Goal: Task Accomplishment & Management: Complete application form

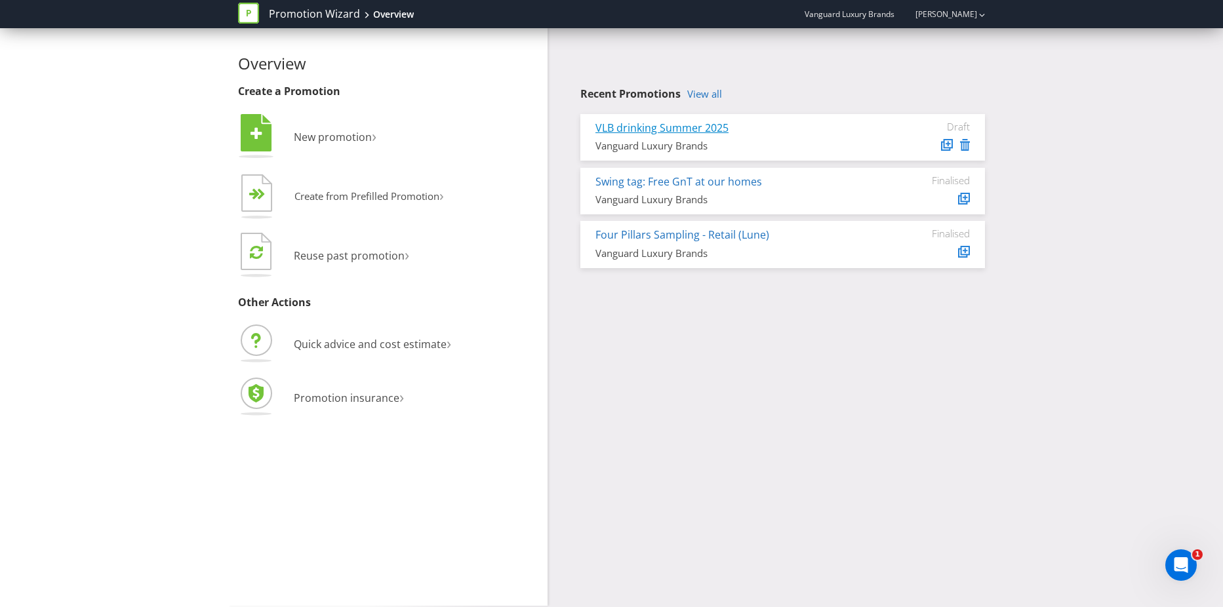
click at [709, 127] on link "VLB drinking Summer 2025" at bounding box center [661, 128] width 133 height 14
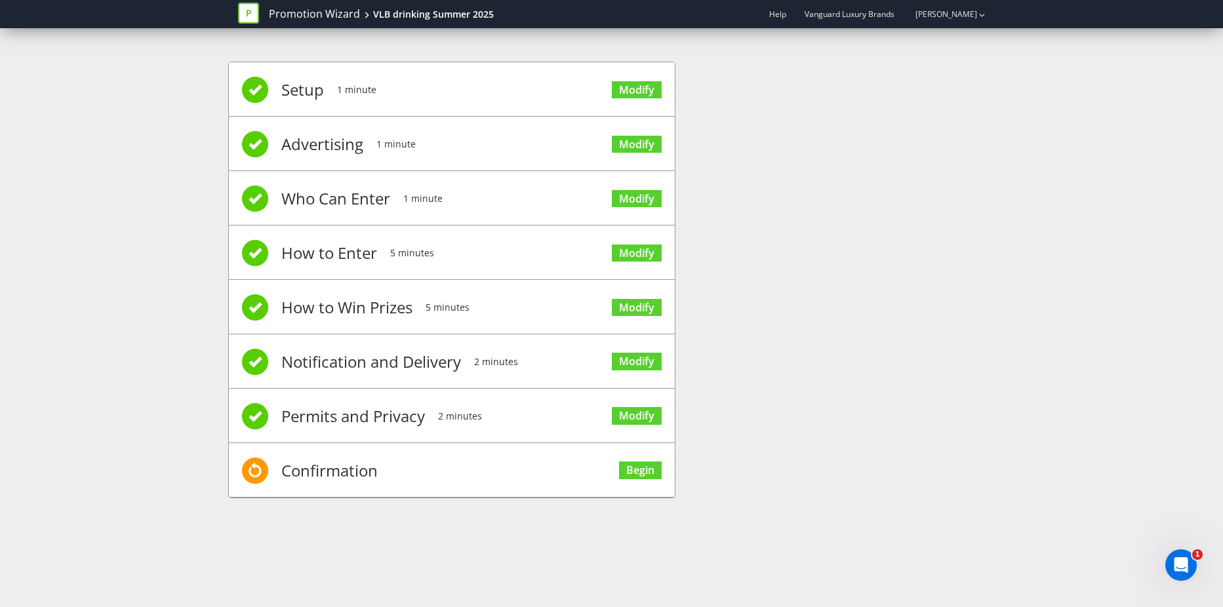
click at [324, 470] on span "Confirmation" at bounding box center [329, 470] width 96 height 52
click at [627, 84] on link "Modify" at bounding box center [637, 90] width 50 height 18
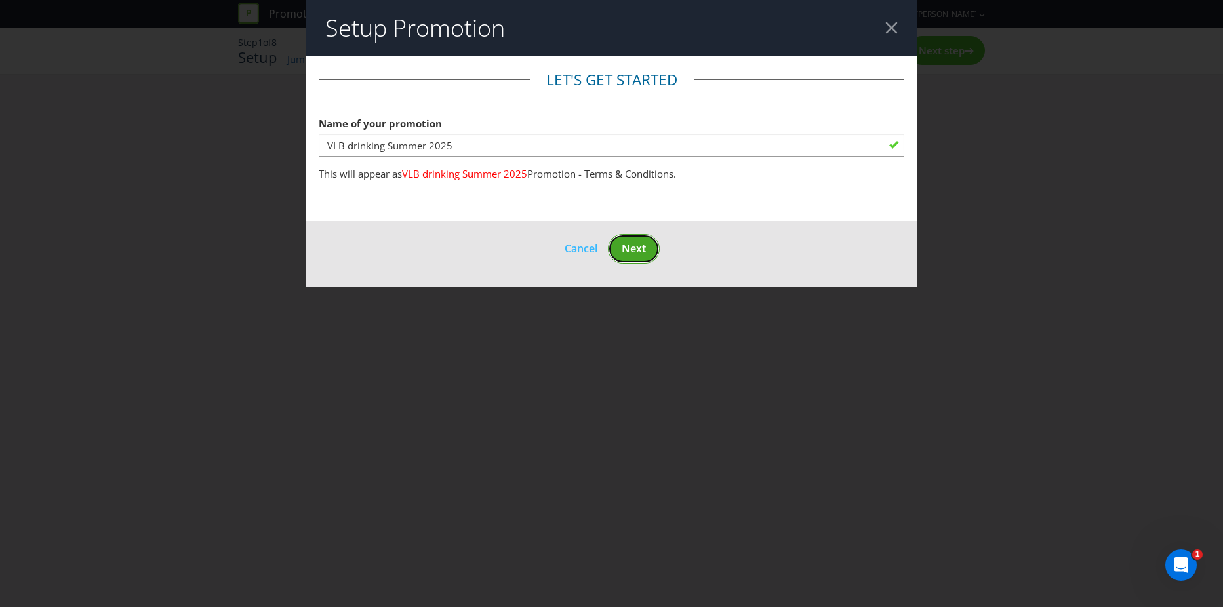
click at [631, 247] on span "Next" at bounding box center [634, 248] width 24 height 14
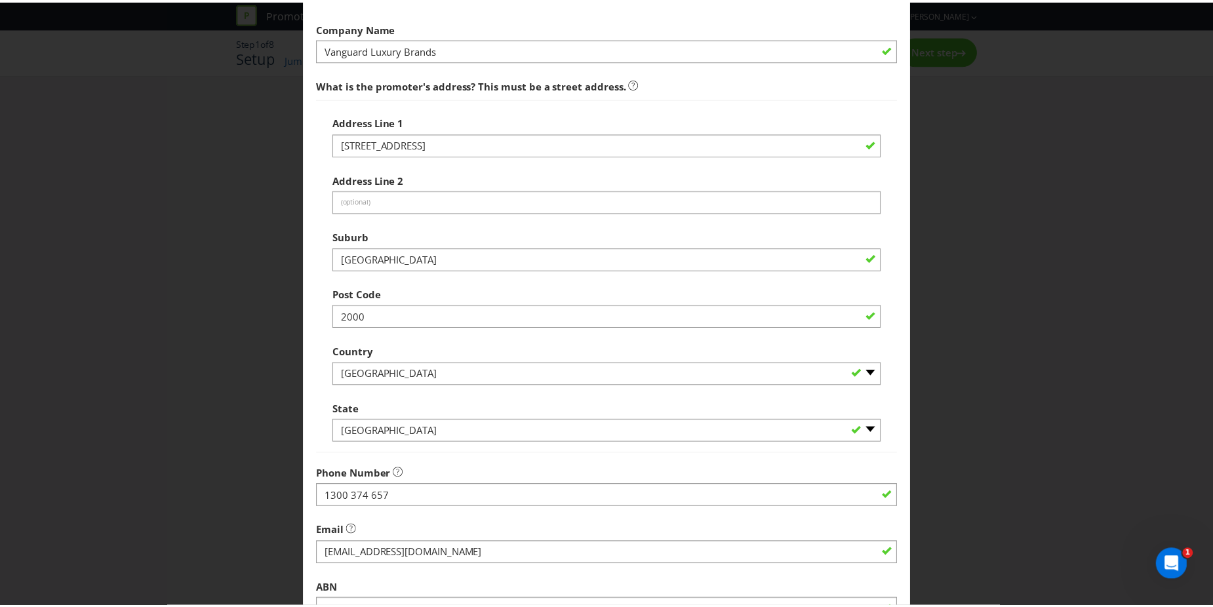
scroll to position [248, 0]
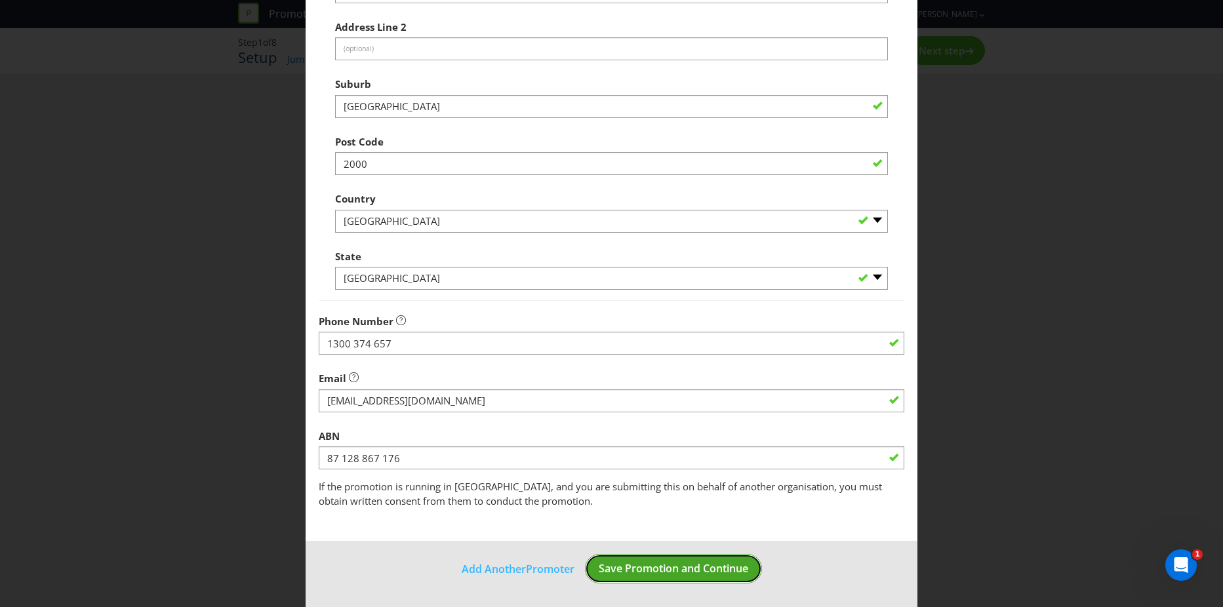
click at [666, 568] on span "Save Promotion and Continue" at bounding box center [673, 568] width 149 height 14
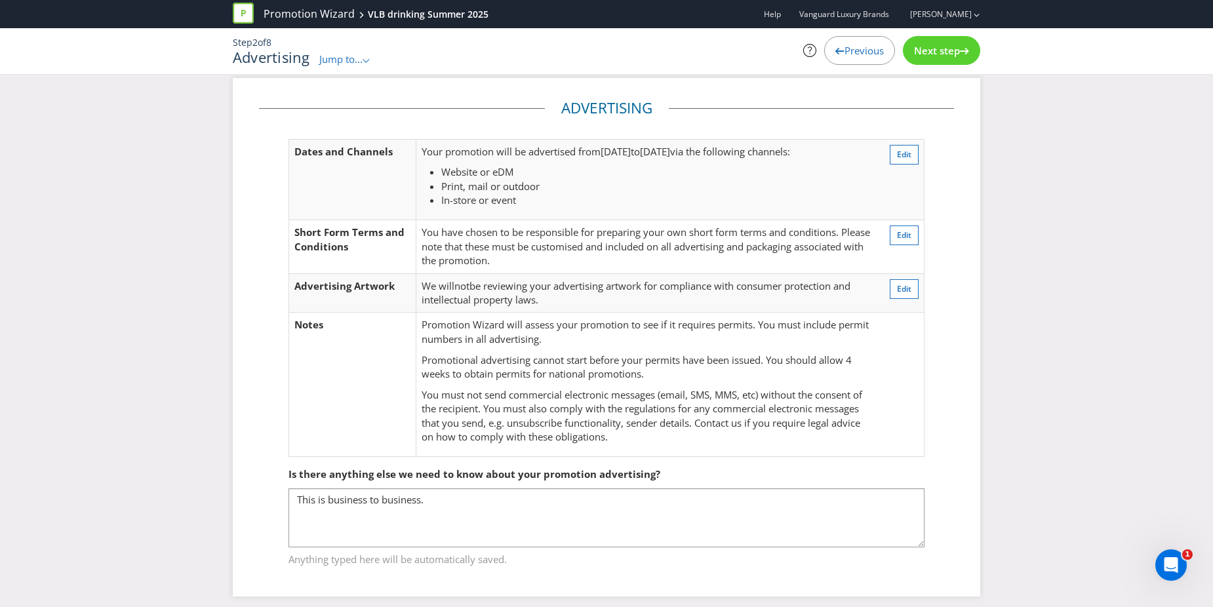
scroll to position [20, 0]
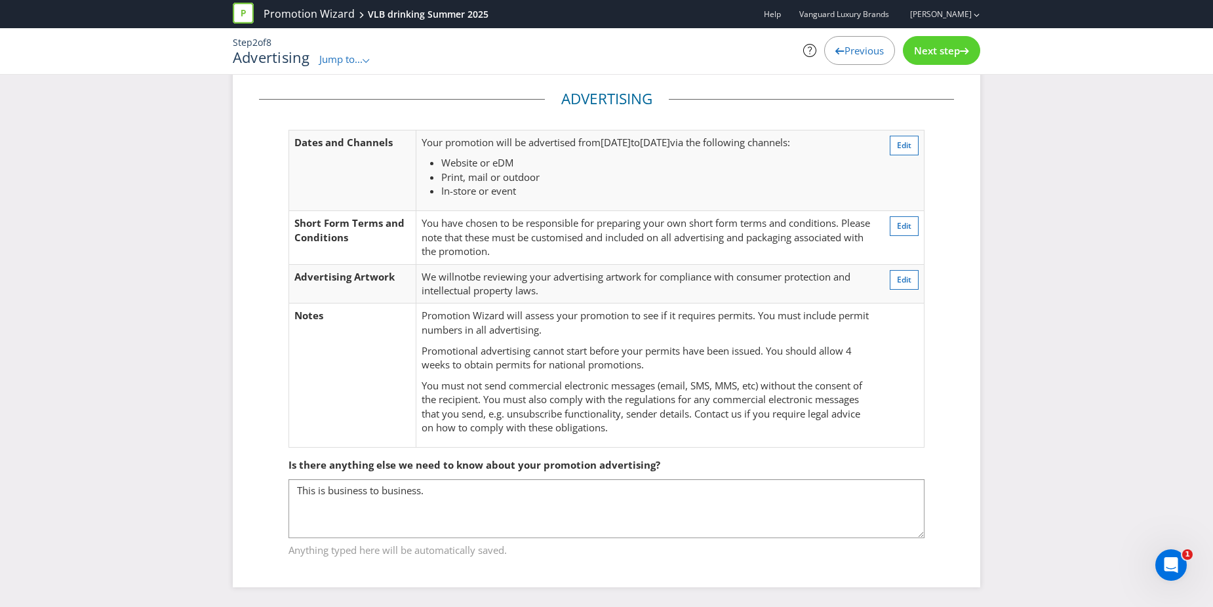
click at [950, 47] on span "Next step" at bounding box center [937, 50] width 46 height 13
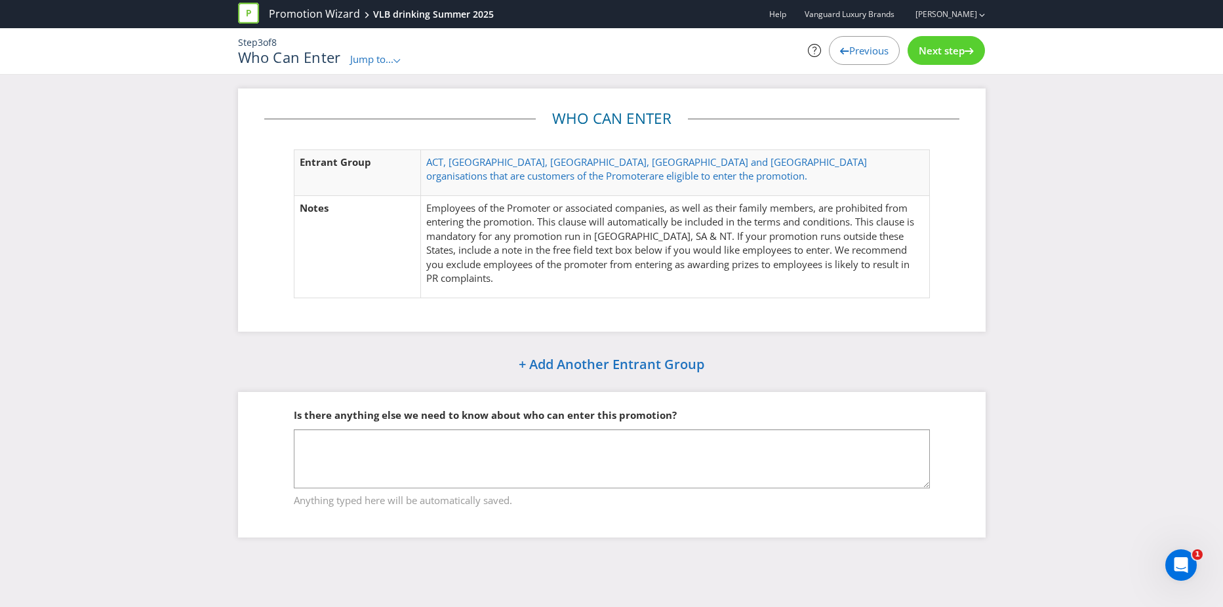
click at [958, 60] on div "Next step" at bounding box center [945, 50] width 77 height 29
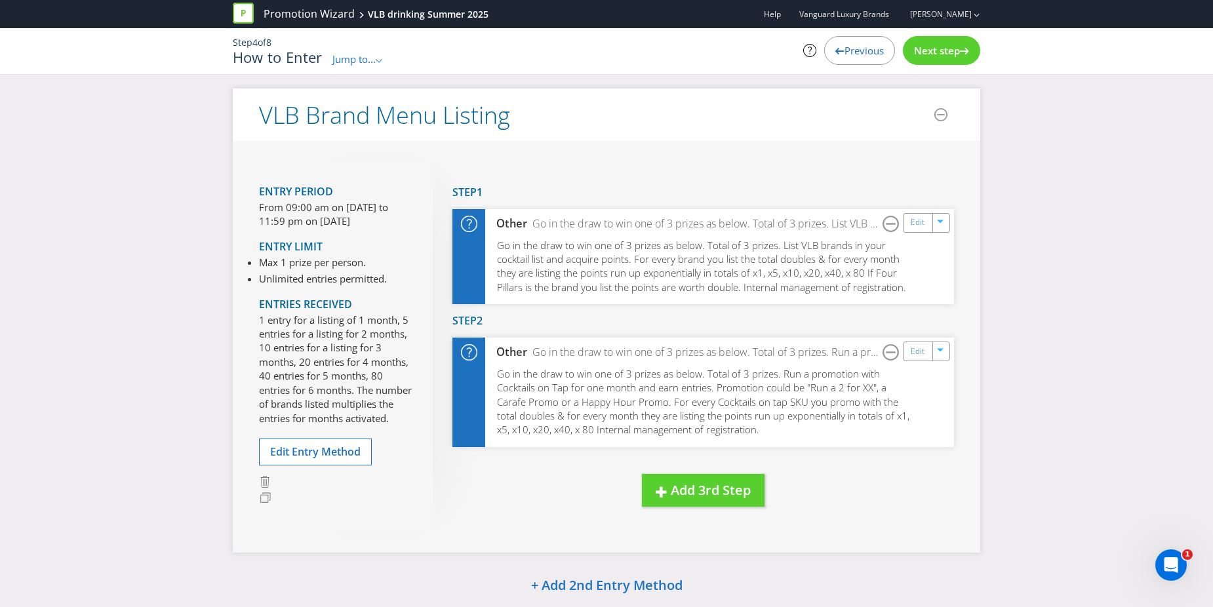
click at [922, 48] on span "Next step" at bounding box center [937, 50] width 46 height 13
click at [741, 427] on span "Go in the draw to win one of 3 prizes as below. Total of 3 prizes. Run a promot…" at bounding box center [703, 401] width 414 height 69
click at [649, 403] on span "Go in the draw to win one of 3 prizes as below. Total of 3 prizes. Run a promot…" at bounding box center [703, 401] width 414 height 69
click at [774, 412] on span "Go in the draw to win one of 3 prizes as below. Total of 3 prizes. Run a promot…" at bounding box center [703, 401] width 414 height 69
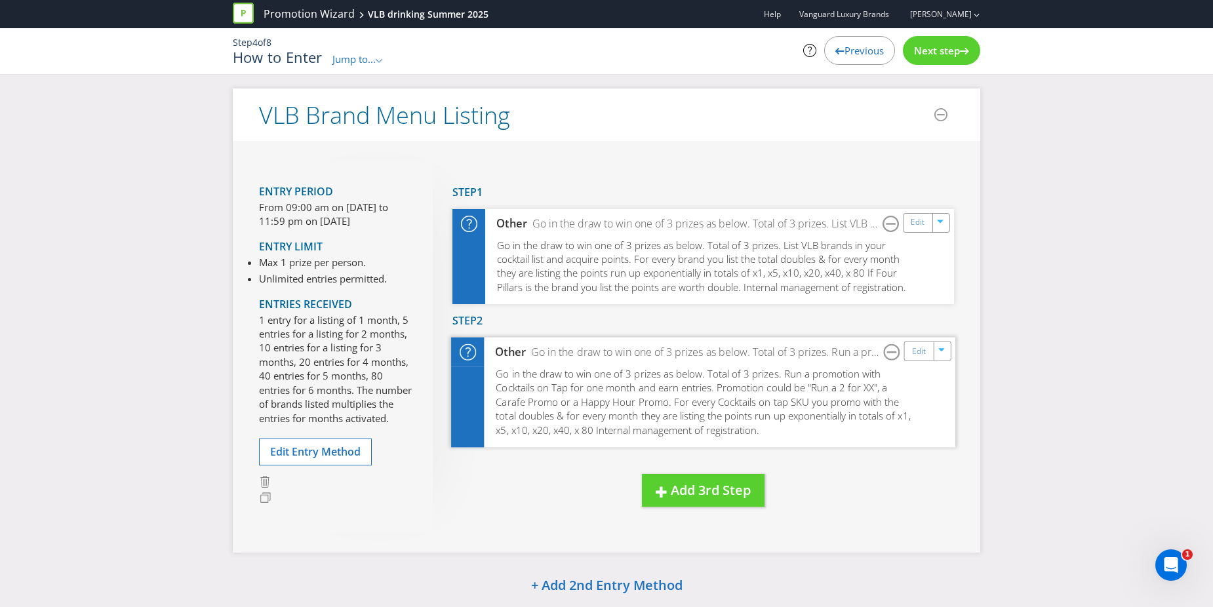
click at [774, 412] on span "Go in the draw to win one of 3 prizes as below. Total of 3 prizes. Run a promot…" at bounding box center [703, 401] width 414 height 69
click at [941, 42] on div "Next step" at bounding box center [941, 50] width 77 height 29
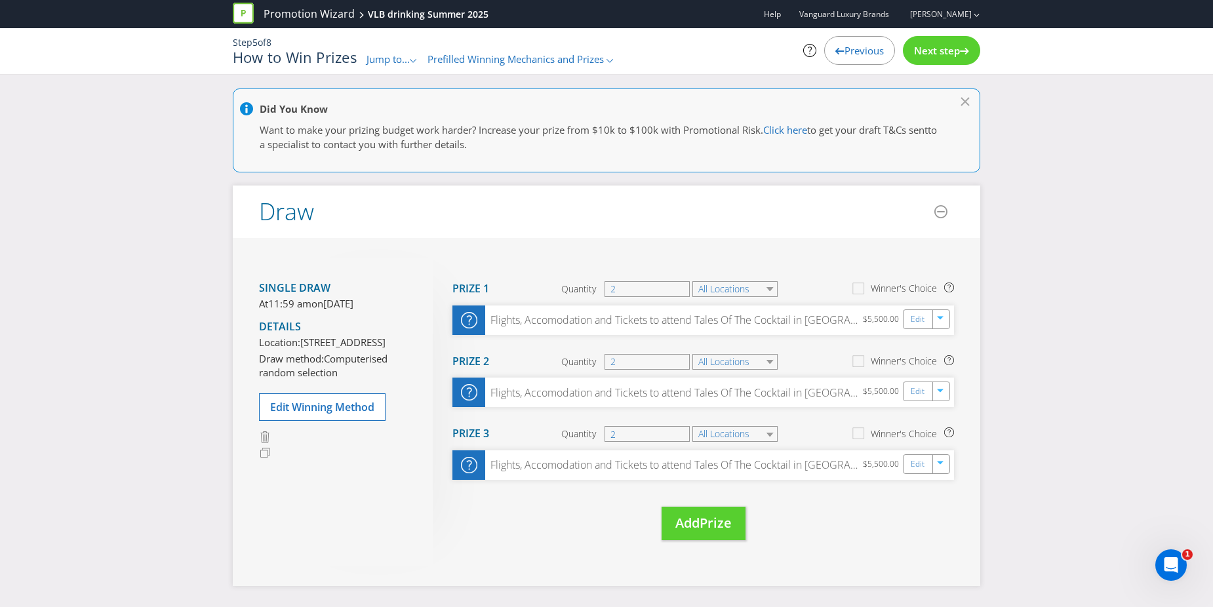
click at [943, 43] on div "Next step" at bounding box center [941, 50] width 77 height 29
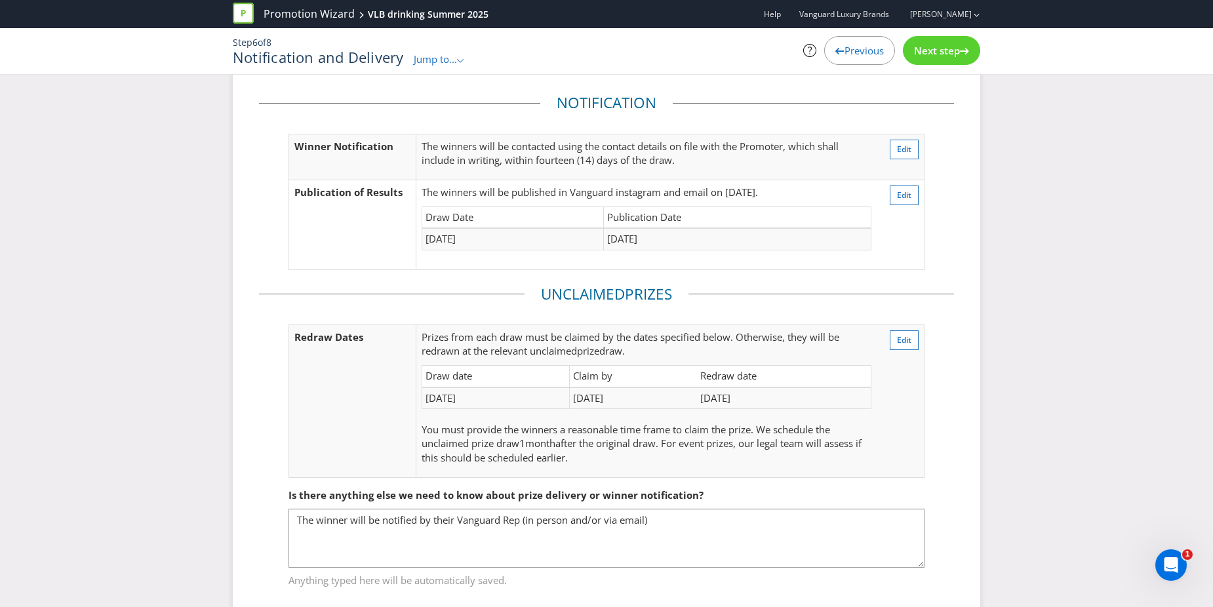
scroll to position [65, 0]
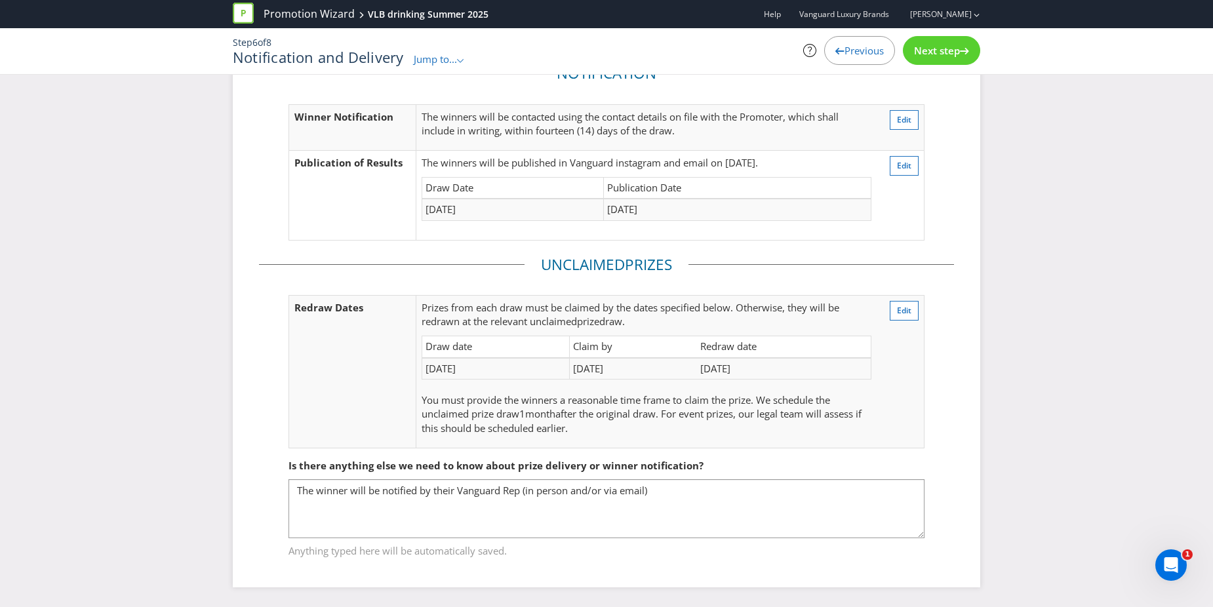
click at [939, 49] on span "Next step" at bounding box center [937, 50] width 46 height 13
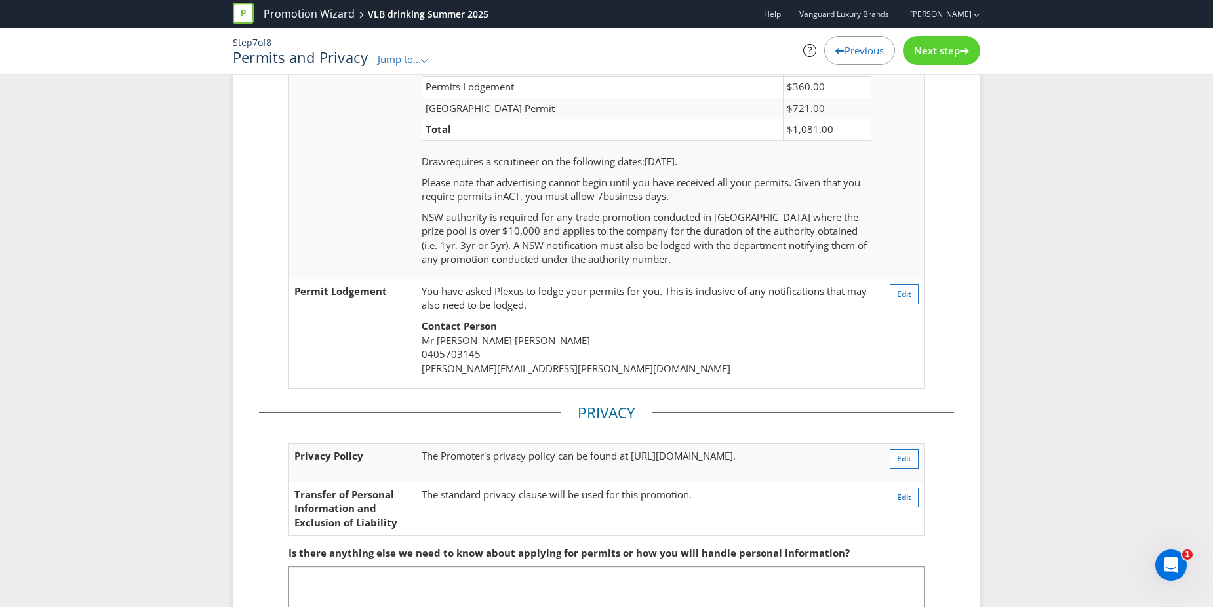
scroll to position [231, 0]
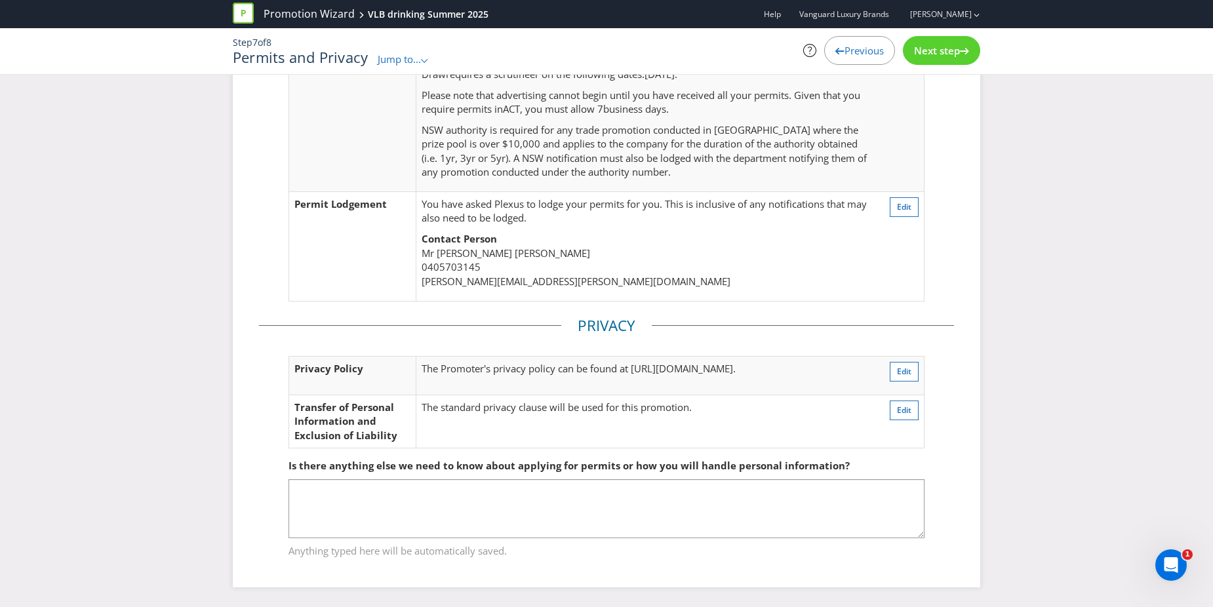
drag, startPoint x: 926, startPoint y: 41, endPoint x: 926, endPoint y: 48, distance: 7.2
click at [926, 40] on div "Next step" at bounding box center [941, 50] width 77 height 29
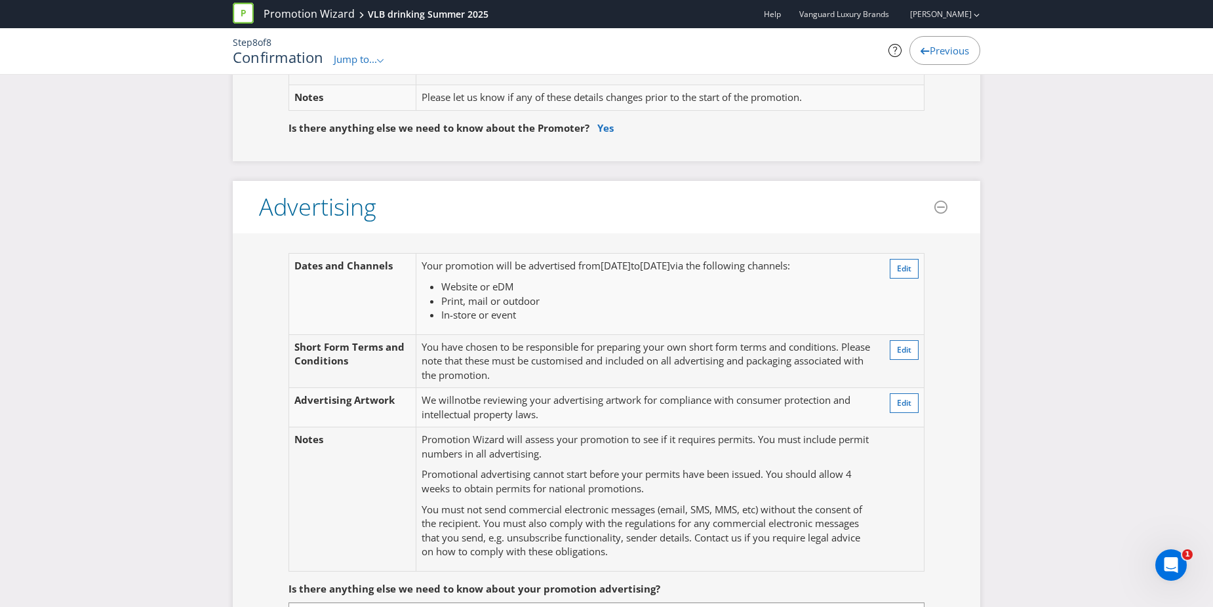
click at [941, 49] on span "Previous" at bounding box center [949, 50] width 39 height 13
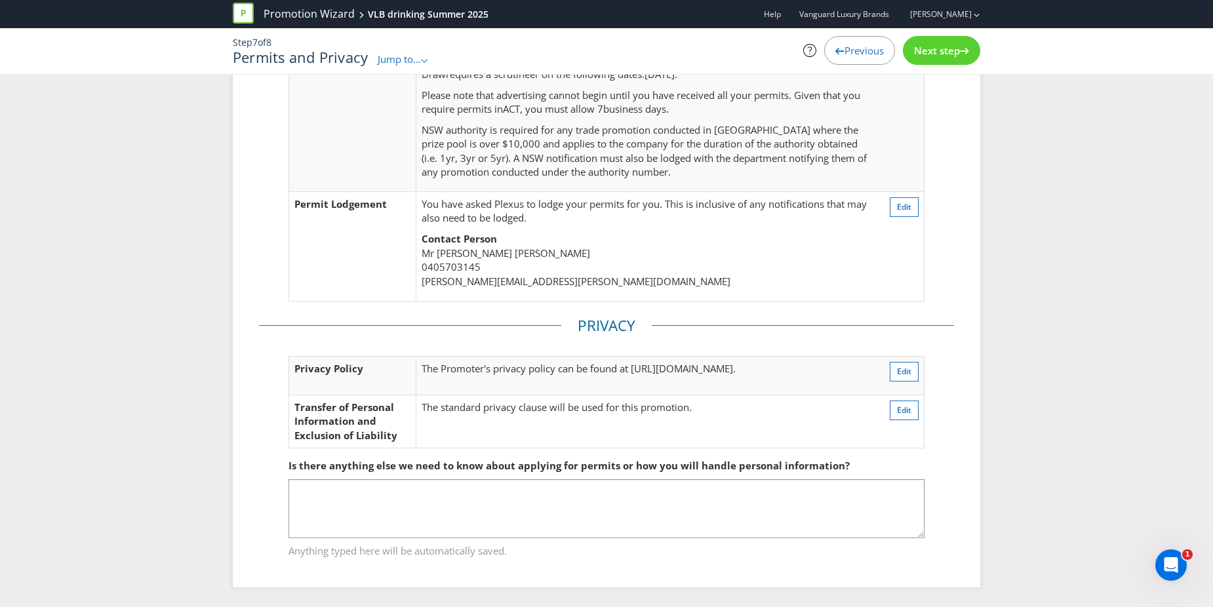
click at [875, 50] on span "Previous" at bounding box center [863, 50] width 39 height 13
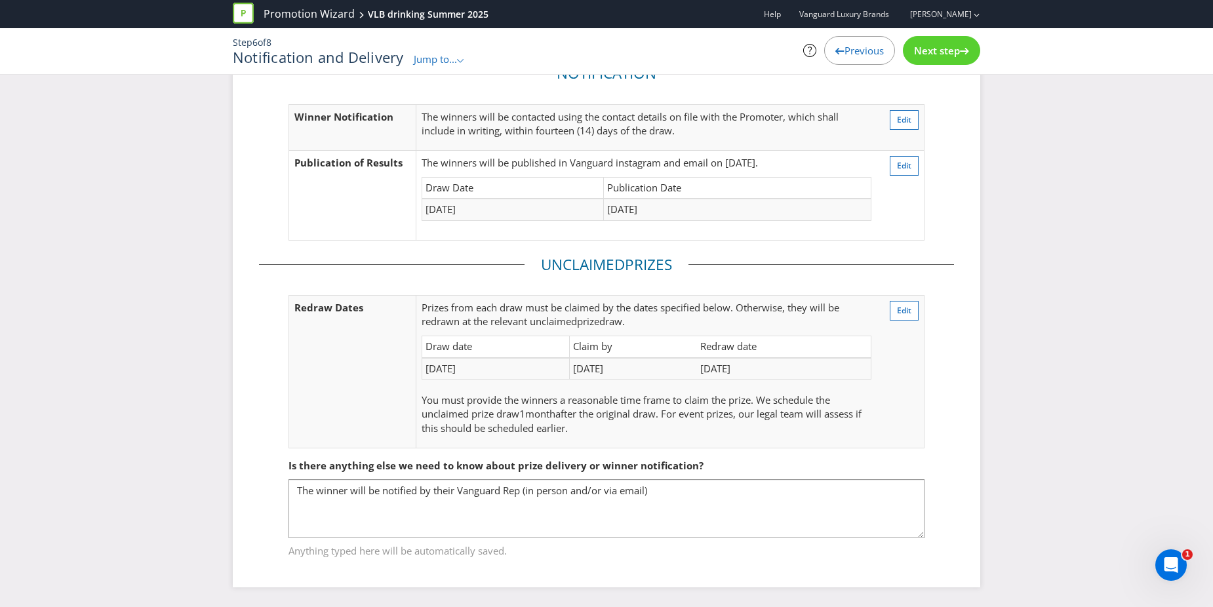
click at [863, 50] on span "Previous" at bounding box center [863, 50] width 39 height 13
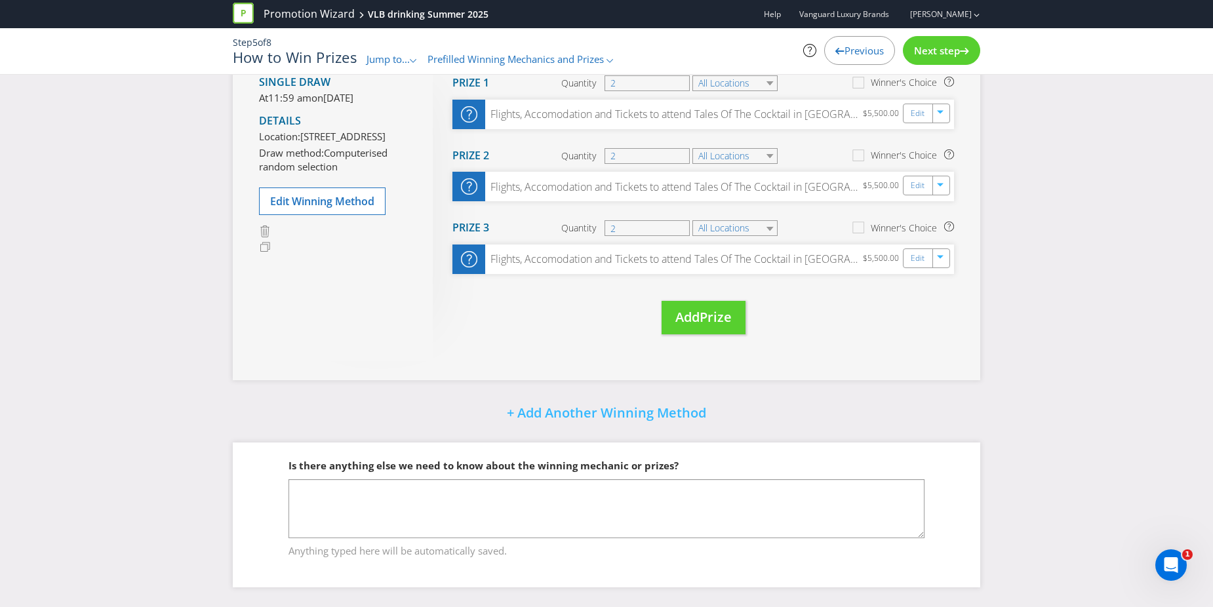
click at [856, 52] on span "Previous" at bounding box center [863, 50] width 39 height 13
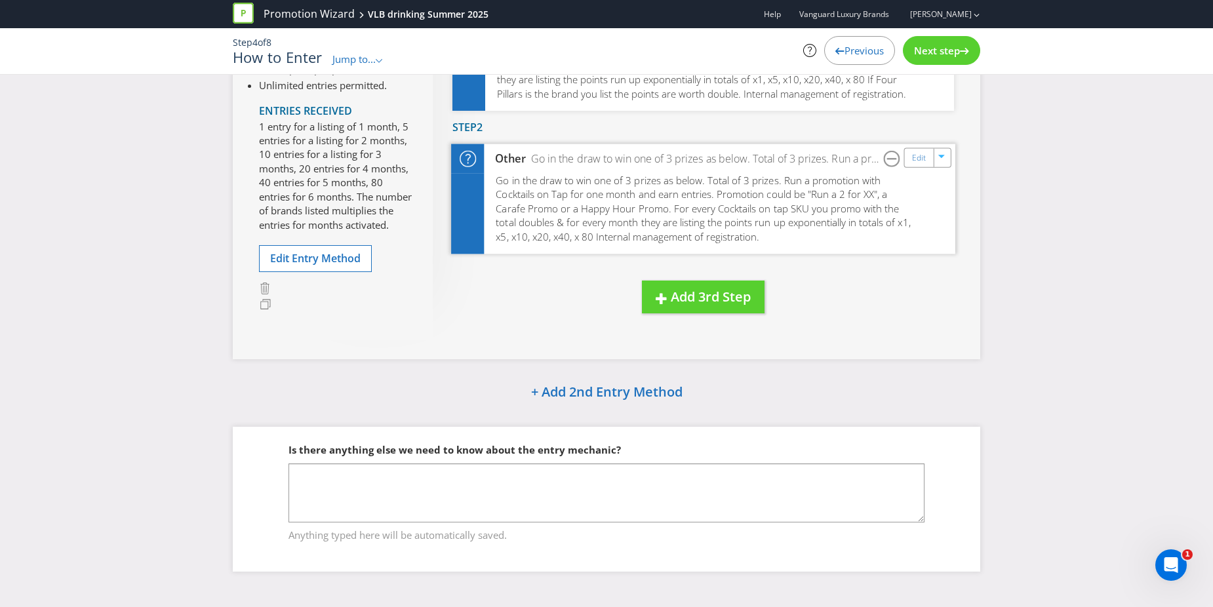
click at [759, 203] on span "Go in the draw to win one of 3 prizes as below. Total of 3 prizes. Run a promot…" at bounding box center [703, 208] width 414 height 69
click at [922, 158] on link "Edit" at bounding box center [919, 157] width 14 height 15
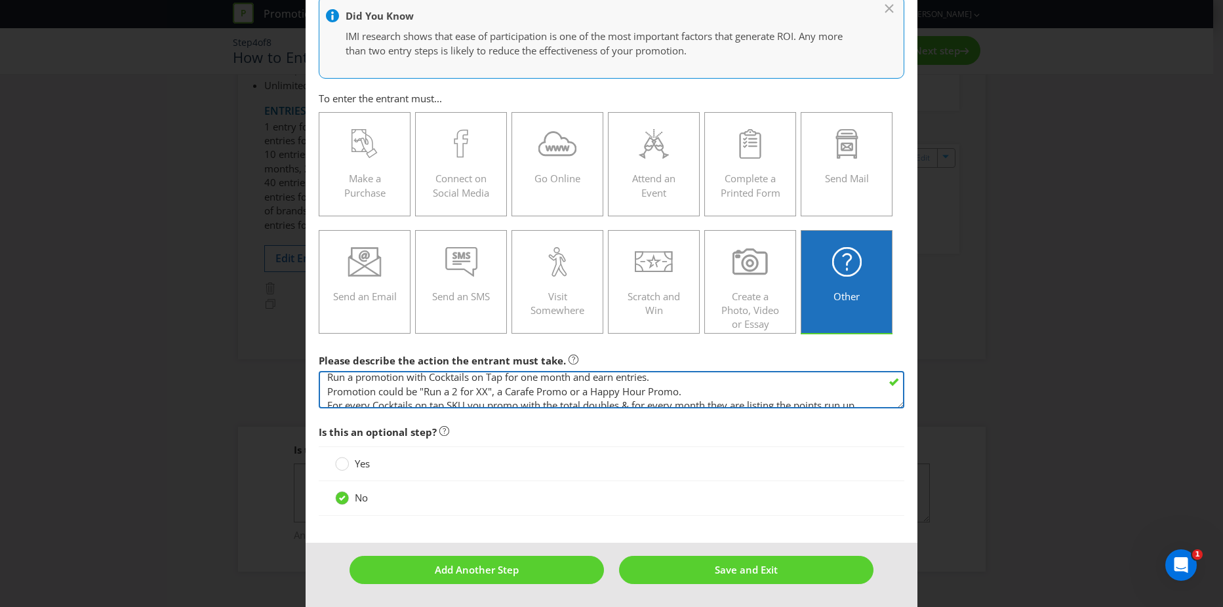
scroll to position [70, 0]
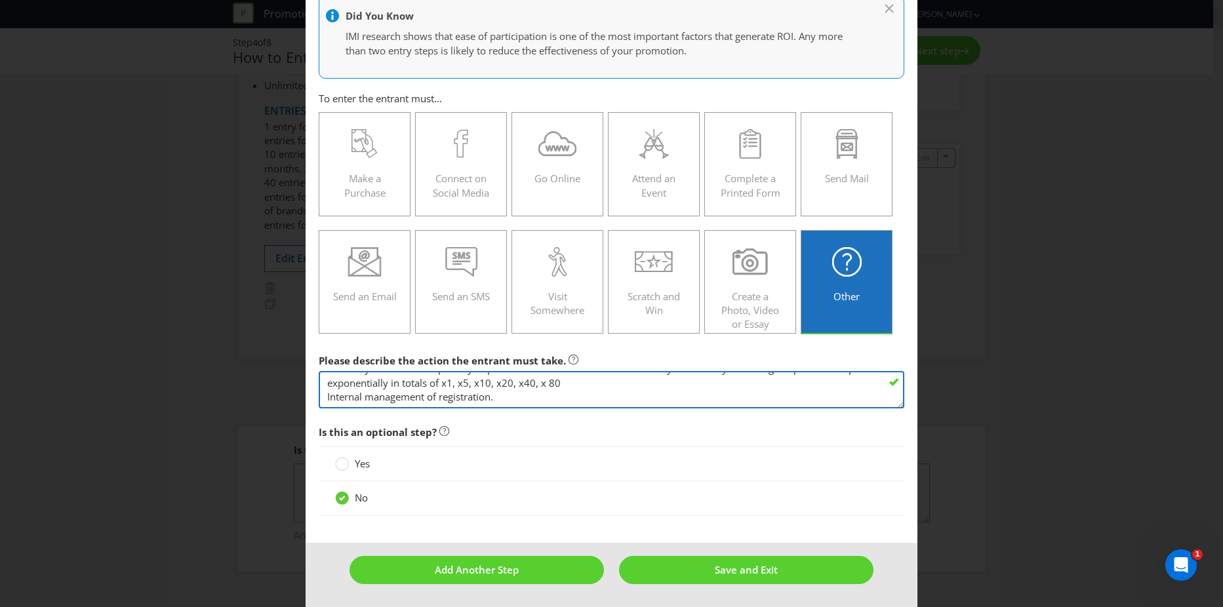
drag, startPoint x: 537, startPoint y: 402, endPoint x: 321, endPoint y: 387, distance: 216.8
click at [321, 387] on textarea "Go in the draw to win one of 3 prizes as below. Total of 3 prizes. Run a promot…" at bounding box center [611, 389] width 585 height 37
click at [580, 388] on textarea "Go in the draw to win one of 3 prizes as below. Total of 3 prizes. Run a promot…" at bounding box center [611, 389] width 585 height 37
drag, startPoint x: 538, startPoint y: 387, endPoint x: 321, endPoint y: 390, distance: 216.4
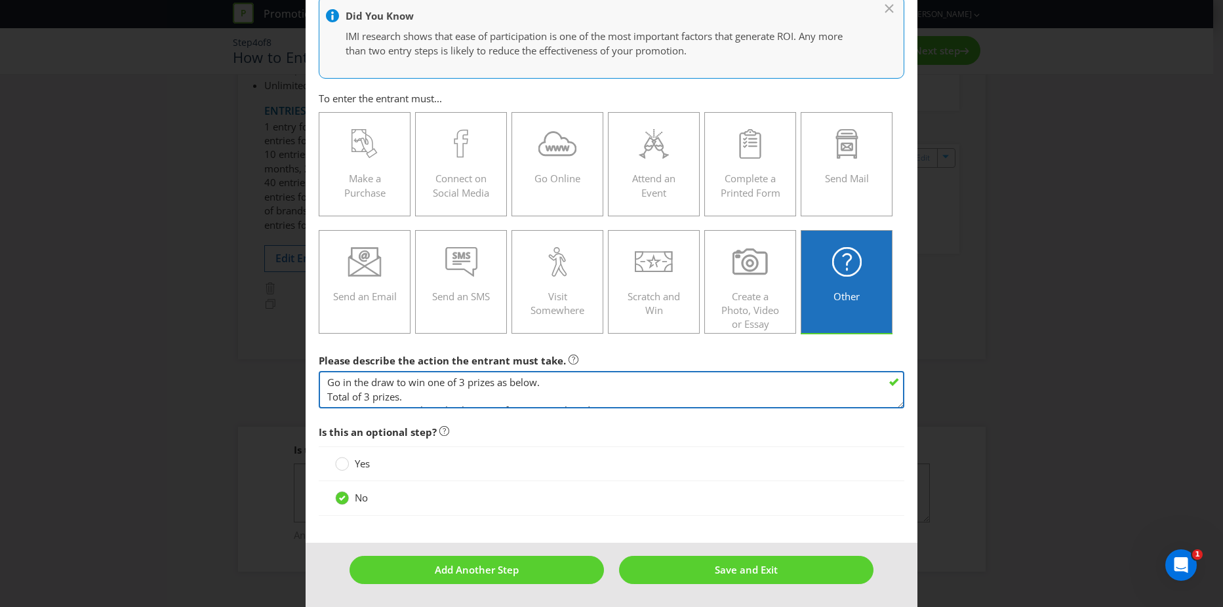
click at [321, 391] on textarea "Go in the draw to win one of 3 prizes as below. Total of 3 prizes. Run a promot…" at bounding box center [611, 389] width 585 height 37
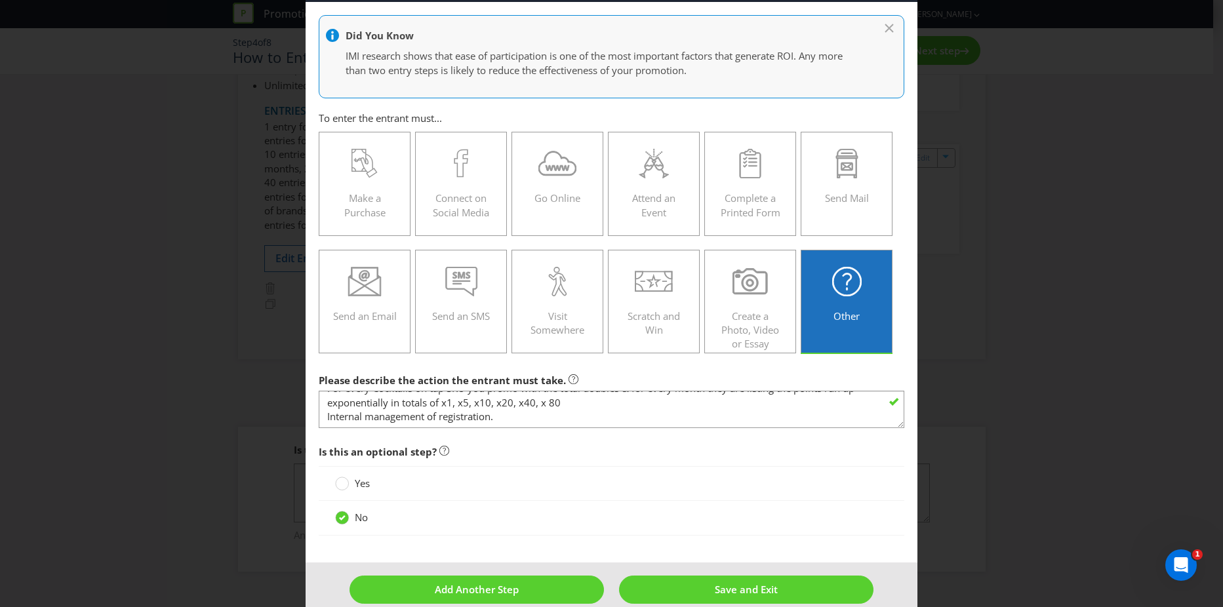
scroll to position [74, 0]
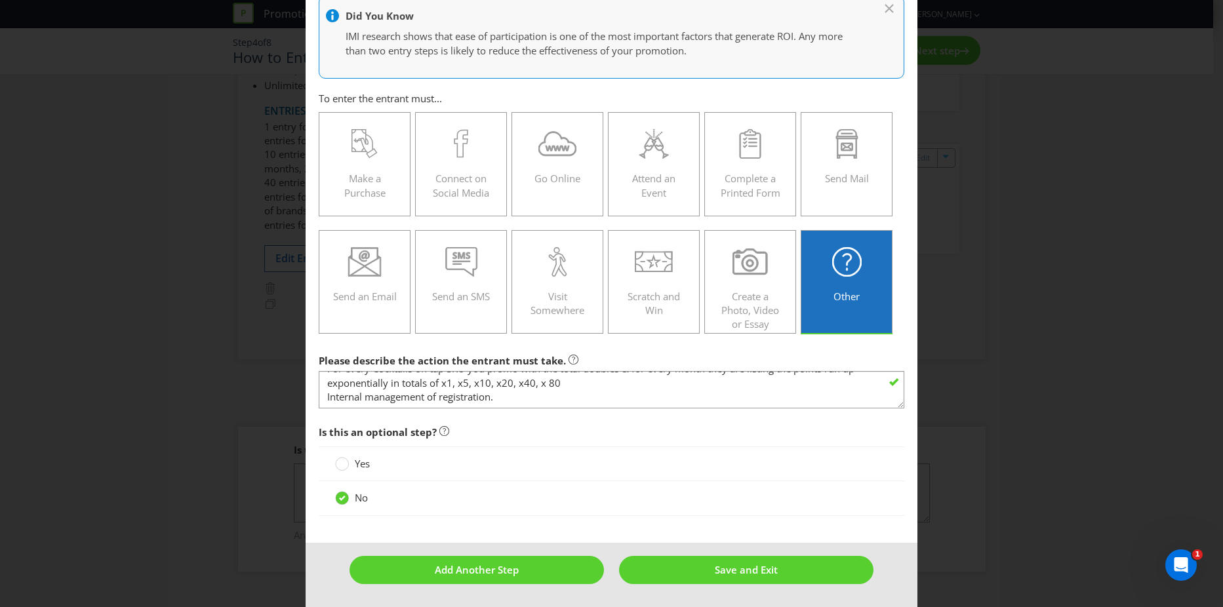
click at [964, 467] on div "How to Enter Did You Know IMI research shows that ease of participation is one …" at bounding box center [611, 303] width 1223 height 607
click at [946, 230] on div "How to Enter Did You Know IMI research shows that ease of participation is one …" at bounding box center [611, 303] width 1223 height 607
click at [998, 486] on div "How to Enter Did You Know IMI research shows that ease of participation is one …" at bounding box center [611, 303] width 1223 height 607
click at [743, 577] on button "Save and Exit" at bounding box center [746, 570] width 254 height 28
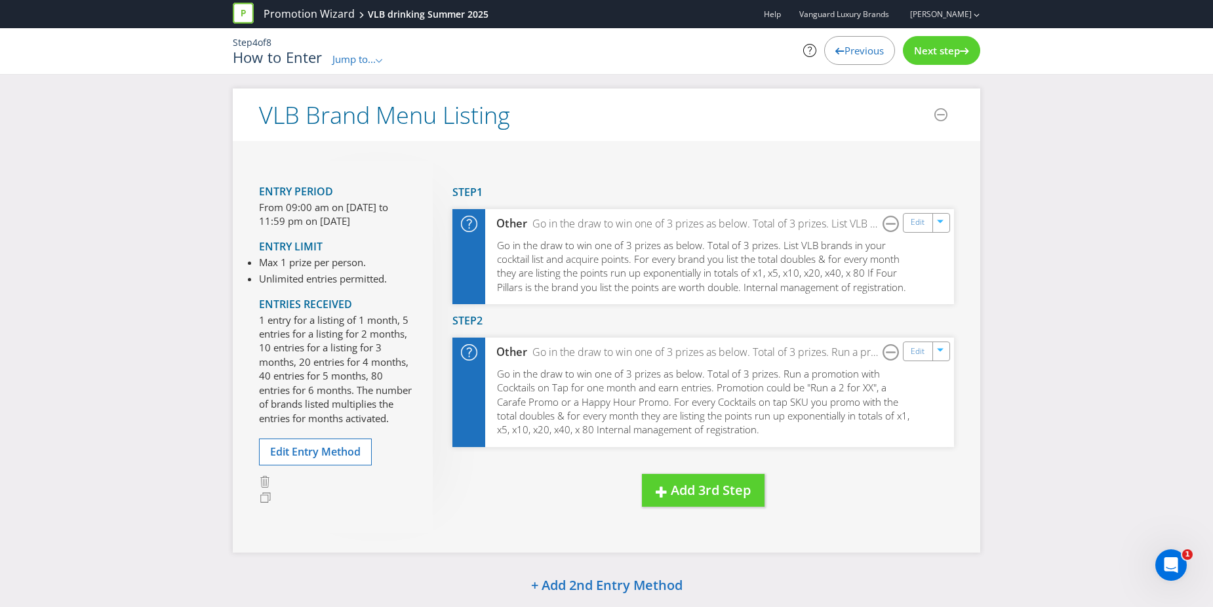
click at [846, 47] on span "Previous" at bounding box center [863, 50] width 39 height 13
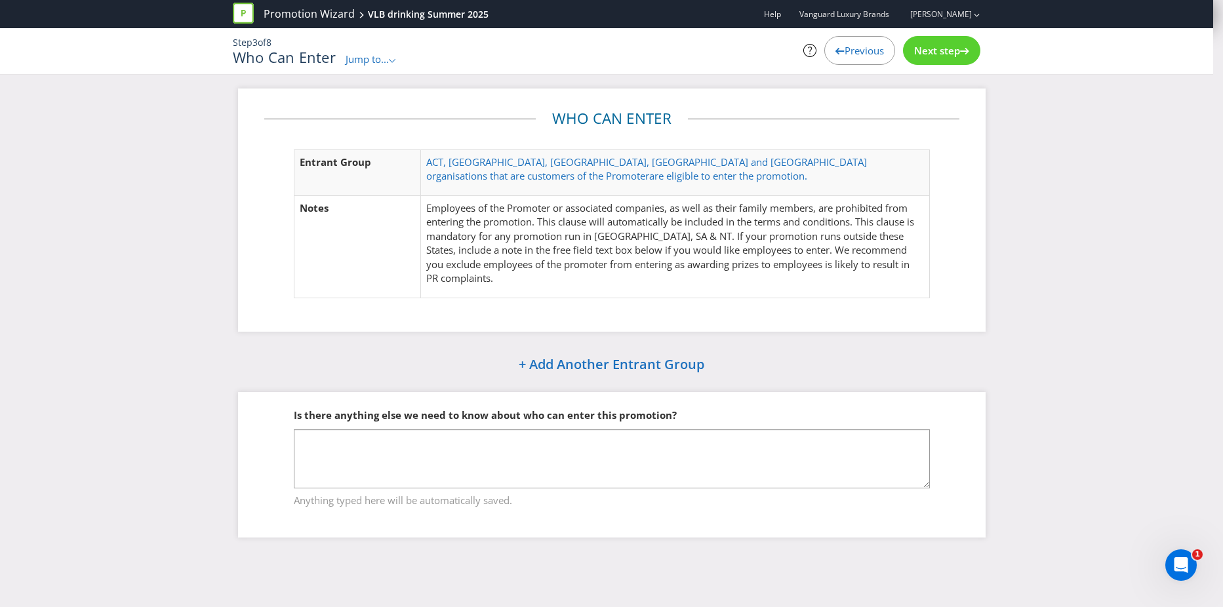
click at [846, 55] on span "Previous" at bounding box center [863, 50] width 39 height 13
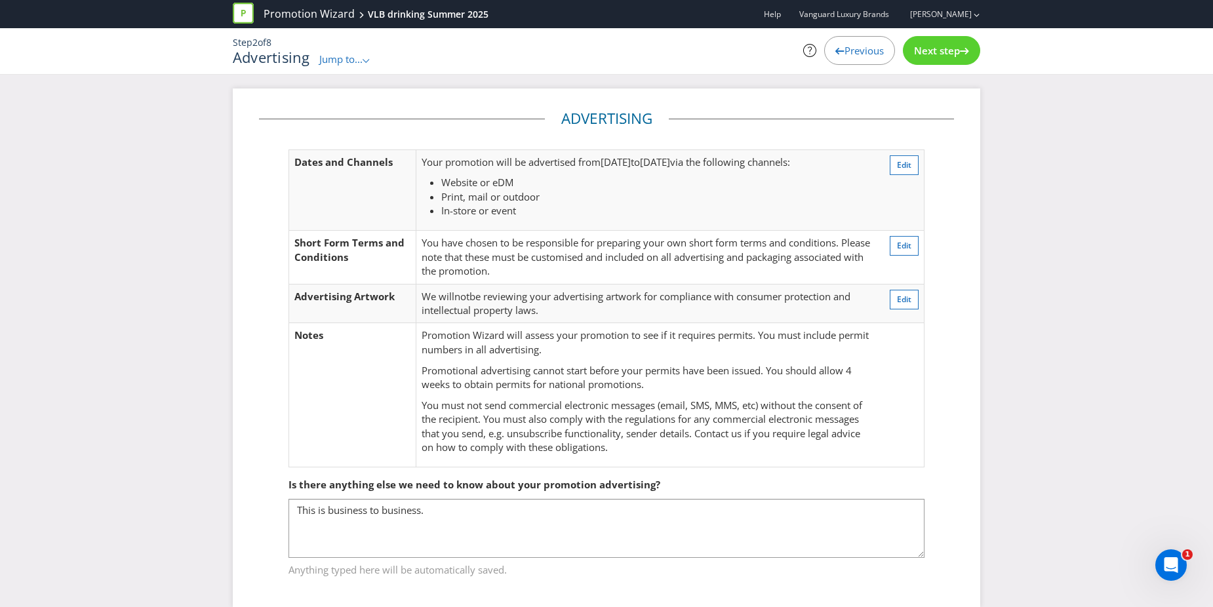
click at [845, 58] on div "Previous" at bounding box center [859, 50] width 71 height 29
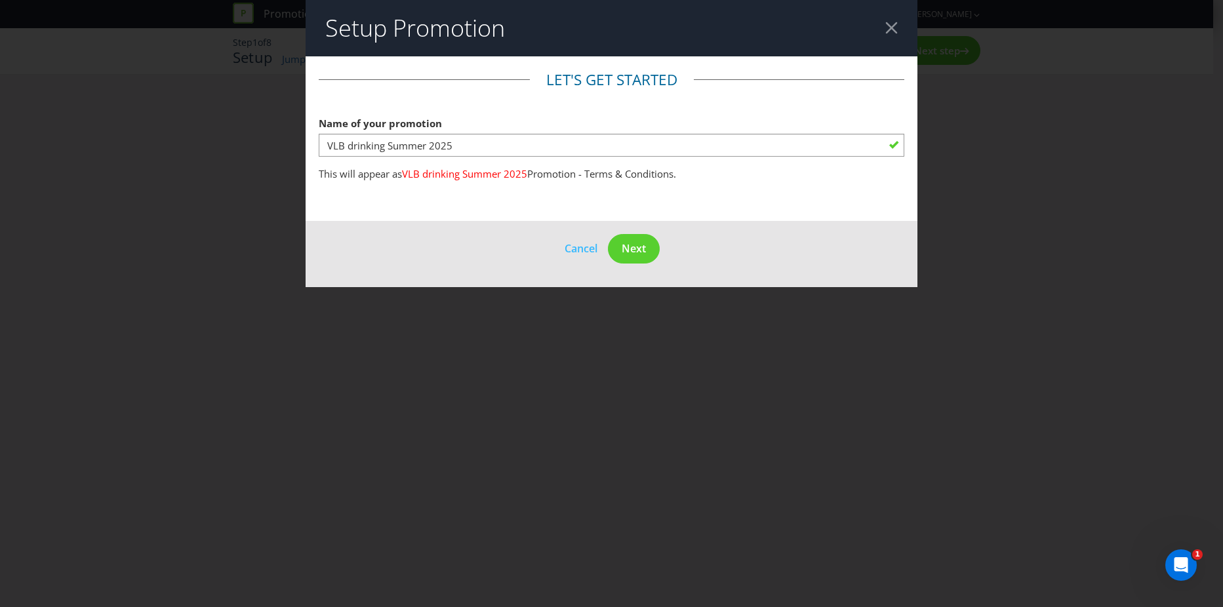
click at [896, 35] on header "Setup Promotion" at bounding box center [612, 28] width 612 height 56
click at [880, 30] on header "Setup Promotion" at bounding box center [612, 28] width 612 height 56
click at [885, 28] on div at bounding box center [891, 28] width 12 height 12
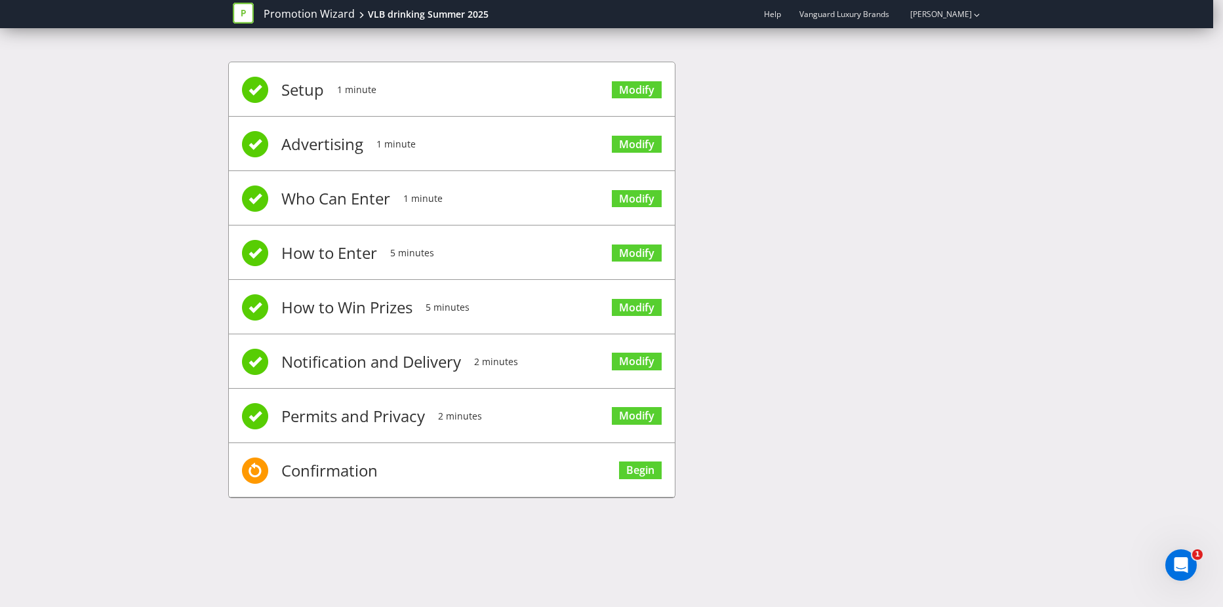
click at [101, 355] on div "Setup 1 minute Modify Advertising 1 minute Modify Who Can Enter 1 minute Modify…" at bounding box center [611, 286] width 1223 height 489
click at [45, 90] on div "Setup 1 minute Modify Advertising 1 minute Modify Who Can Enter 1 minute Modify…" at bounding box center [611, 286] width 1223 height 489
